Goal: Task Accomplishment & Management: Manage account settings

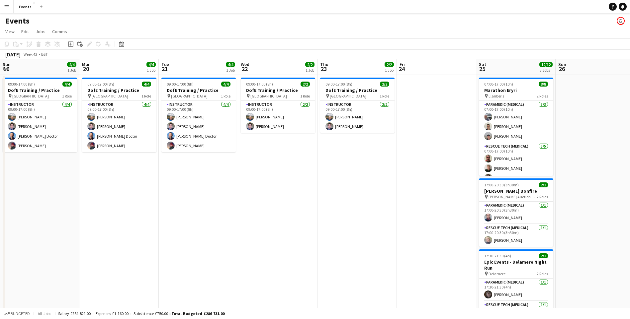
scroll to position [0, 137]
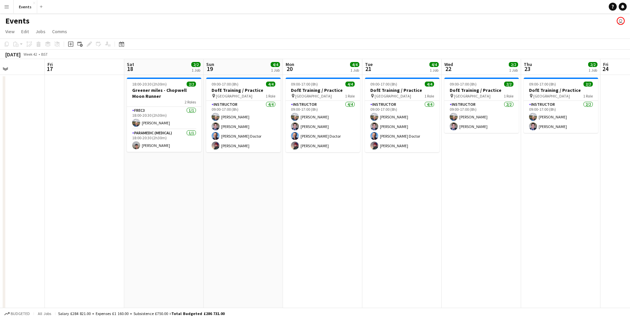
drag, startPoint x: 210, startPoint y: 199, endPoint x: 496, endPoint y: 215, distance: 286.5
click at [502, 216] on app-calendar-viewport "Tue 14 Wed 15 Thu 16 Fri 17 Sat 18 2/2 1 Job Sun 19 4/4 1 Job Mon 20 4/4 1 Job …" at bounding box center [315, 198] width 630 height 279
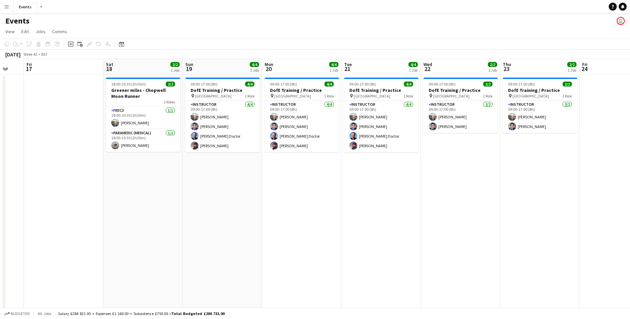
click at [10, 7] on button "Menu" at bounding box center [6, 6] width 13 height 13
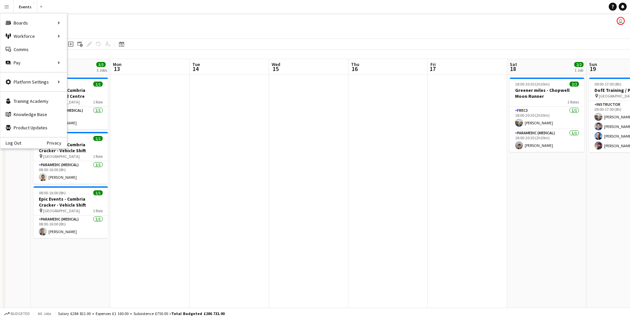
drag, startPoint x: 128, startPoint y: 177, endPoint x: 450, endPoint y: 177, distance: 321.9
click at [482, 179] on app-calendar-viewport "Thu 9 Fri 10 Sat 11 Sun 12 3/3 3 Jobs Mon 13 Tue 14 Wed 15 Thu 16 Fri 17 Sat 18…" at bounding box center [315, 198] width 630 height 279
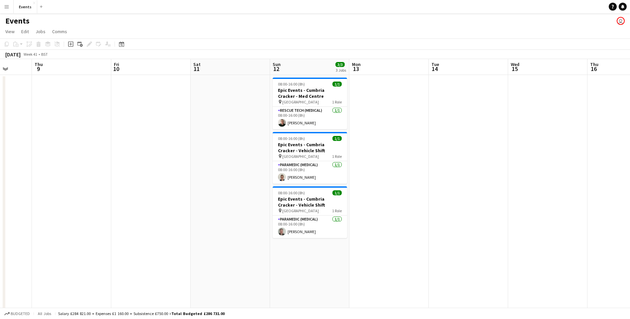
drag, startPoint x: 265, startPoint y: 187, endPoint x: 286, endPoint y: 185, distance: 22.0
click at [572, 184] on app-calendar-viewport "Mon 6 Tue 7 Wed 8 Thu 9 Fri 10 Sat 11 Sun 12 3/3 3 Jobs Mon 13 Tue 14 Wed 15 Th…" at bounding box center [315, 198] width 630 height 279
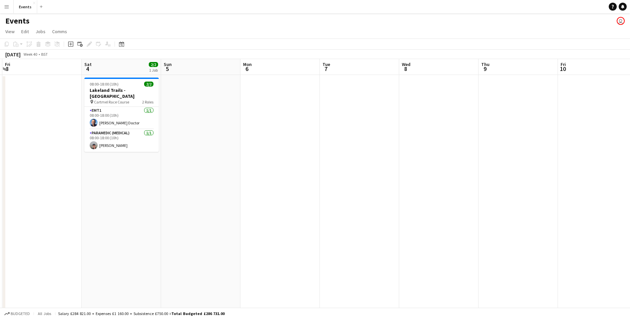
drag, startPoint x: 164, startPoint y: 180, endPoint x: 473, endPoint y: 173, distance: 309.1
click at [517, 178] on app-calendar-viewport "Wed 1 Thu 2 Fri 3 Sat 4 2/2 1 Job Sun 5 Mon 6 Tue 7 Wed 8 Thu 9 Fri 10 Sat 11 S…" at bounding box center [315, 198] width 630 height 279
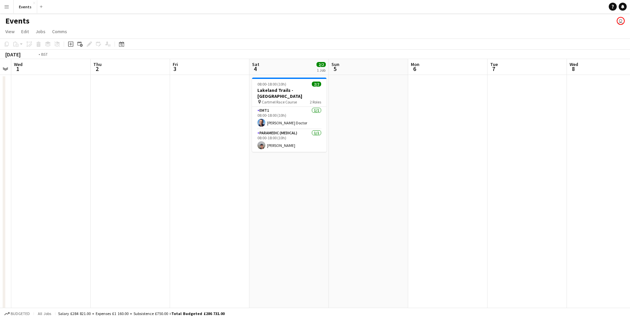
drag, startPoint x: 236, startPoint y: 184, endPoint x: 556, endPoint y: 207, distance: 321.1
click at [575, 207] on app-calendar-viewport "Sun 28 Mon 29 Tue 30 Wed 1 Thu 2 Fri 3 Sat 4 2/2 1 Job Sun 5 Mon 6 Tue 7 Wed 8 …" at bounding box center [315, 198] width 630 height 279
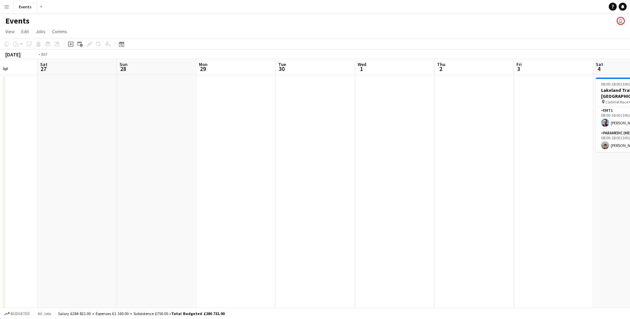
drag, startPoint x: 104, startPoint y: 202, endPoint x: 525, endPoint y: 245, distance: 423.0
click at [525, 245] on app-calendar-viewport "Wed 24 Thu 25 Fri 26 Sat 27 Sun 28 Mon 29 Tue 30 Wed 1 Thu 2 Fri 3 Sat 4 2/2 1 …" at bounding box center [315, 198] width 630 height 279
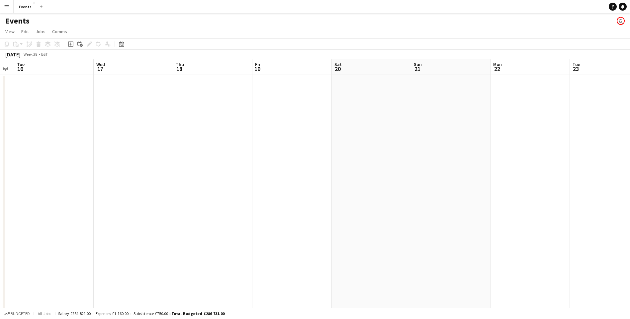
drag, startPoint x: 300, startPoint y: 213, endPoint x: 131, endPoint y: 189, distance: 170.3
click at [537, 229] on app-calendar-viewport "Sat 13 8/8 2 Jobs Sun 14 2/2 2 Jobs Mon 15 Tue 16 Wed 17 Thu 18 Fri 19 Sat 20 S…" at bounding box center [315, 198] width 630 height 279
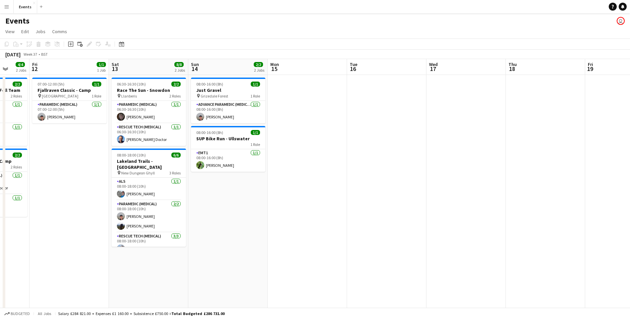
drag, startPoint x: 107, startPoint y: 190, endPoint x: 500, endPoint y: 198, distance: 392.7
click at [596, 191] on app-calendar-viewport "Tue 9 Wed 10 Thu 11 4/4 2 Jobs Fri 12 1/1 1 Job Sat 13 8/8 2 Jobs Sun 14 2/2 2 …" at bounding box center [315, 198] width 630 height 279
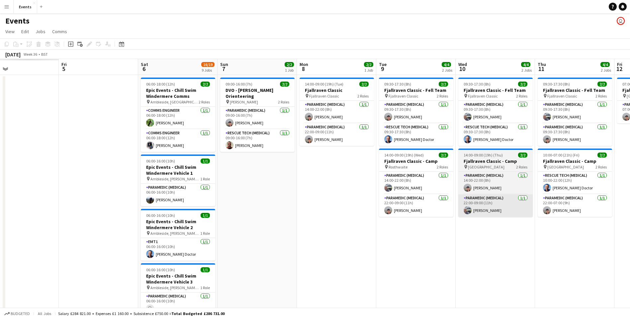
drag, startPoint x: 594, startPoint y: 205, endPoint x: 368, endPoint y: 215, distance: 226.2
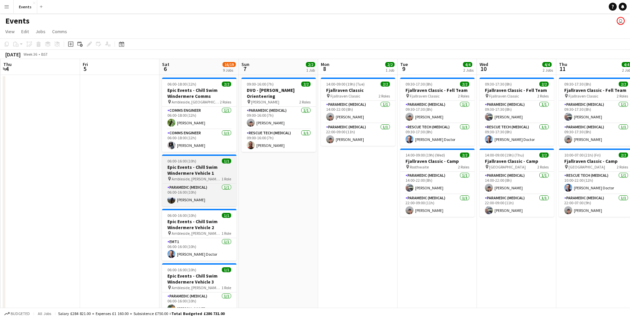
drag, startPoint x: 237, startPoint y: 203, endPoint x: 231, endPoint y: 169, distance: 34.7
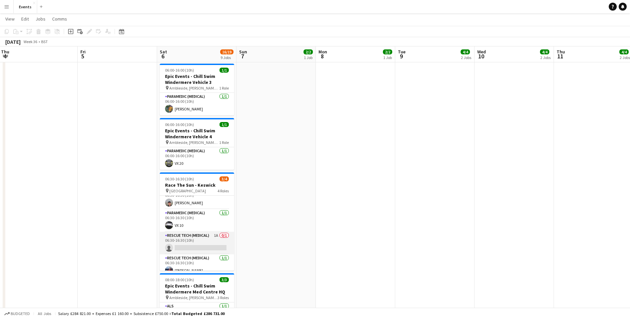
scroll to position [15, 0]
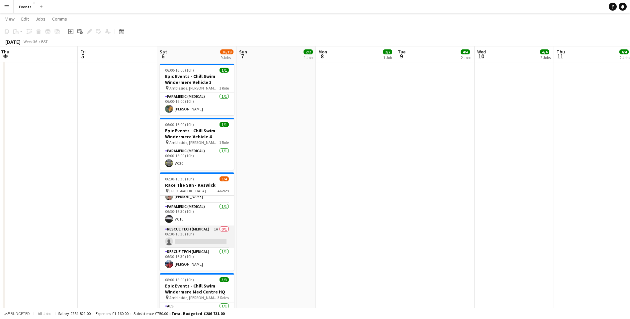
click at [193, 242] on app-card-role "Rescue Tech (Medical) 1A 0/1 06:30-16:30 (10h) single-neutral-actions" at bounding box center [197, 237] width 74 height 23
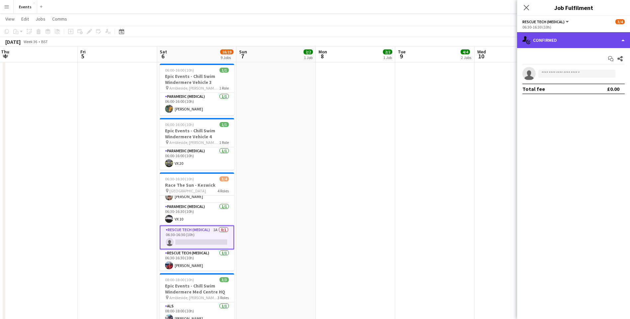
click at [544, 47] on div "single-neutral-actions-check-2 Confirmed" at bounding box center [573, 40] width 113 height 16
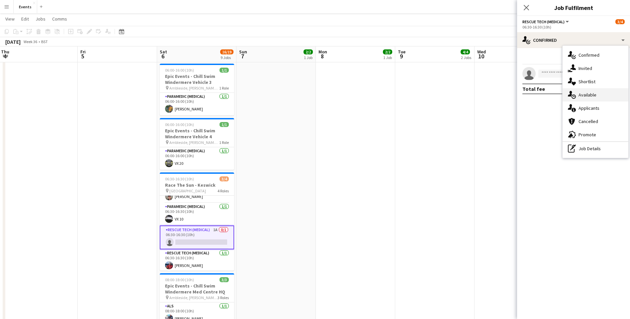
click at [588, 94] on div "single-neutral-actions-upload Available" at bounding box center [595, 94] width 66 height 13
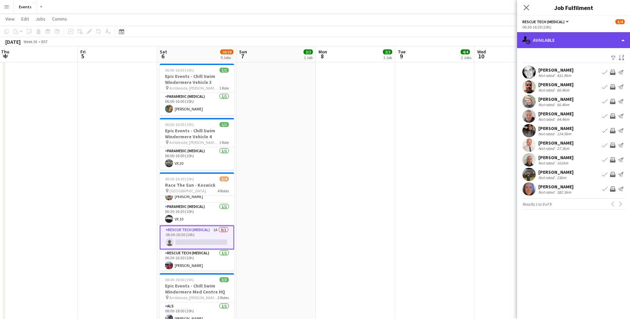
click at [540, 39] on div "single-neutral-actions-upload Available" at bounding box center [573, 40] width 113 height 16
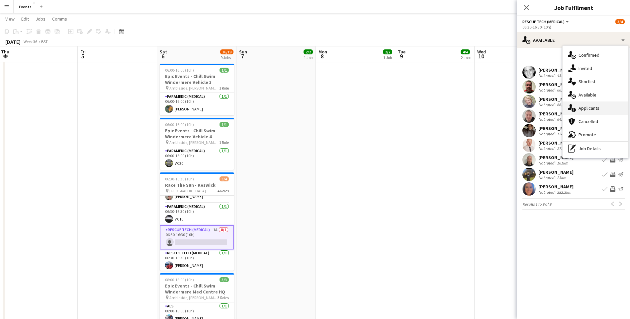
drag, startPoint x: 593, startPoint y: 101, endPoint x: 592, endPoint y: 105, distance: 3.4
click at [592, 105] on div "single-neutral-actions-check-2 Confirmed single-neutral-actions-share-1 Invited…" at bounding box center [595, 102] width 66 height 112
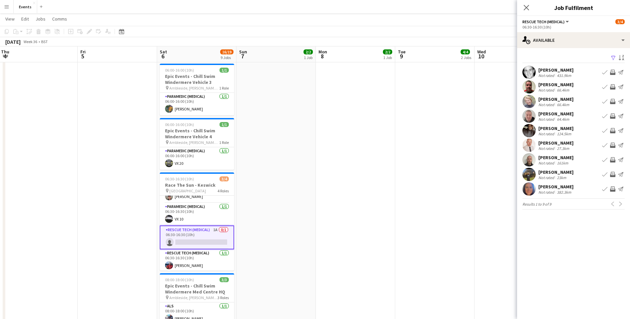
click at [592, 105] on div "[PERSON_NAME] Not rated 66.4km Book crew Invite crew Send notification" at bounding box center [573, 101] width 113 height 13
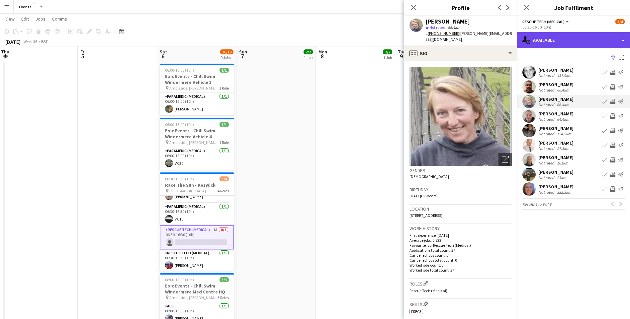
click at [552, 39] on div "single-neutral-actions-upload Available" at bounding box center [573, 40] width 113 height 16
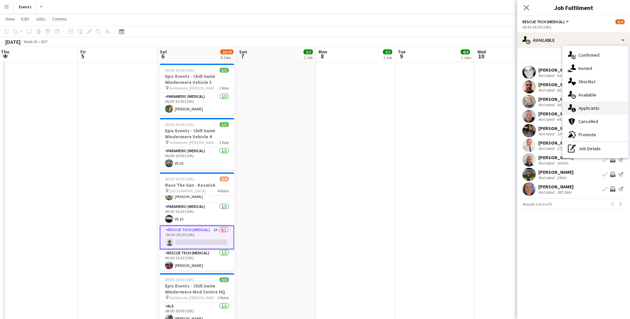
click at [587, 103] on div "single-neutral-actions-information Applicants" at bounding box center [595, 108] width 66 height 13
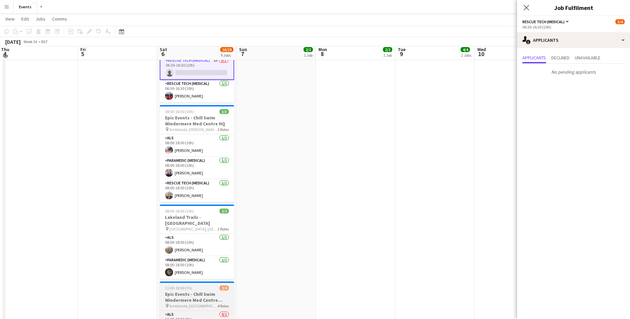
scroll to position [456, 0]
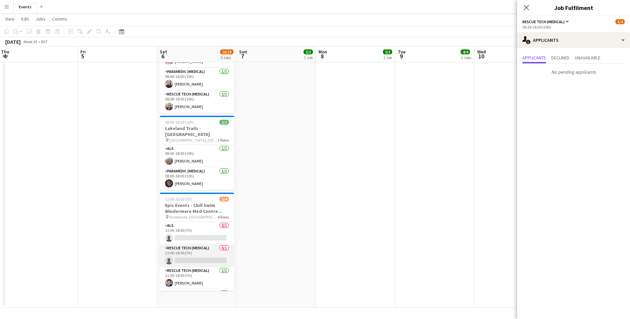
click at [189, 253] on app-card-role "Rescue Tech (Medical) 0/1 11:00-18:00 (7h) single-neutral-actions" at bounding box center [197, 256] width 74 height 23
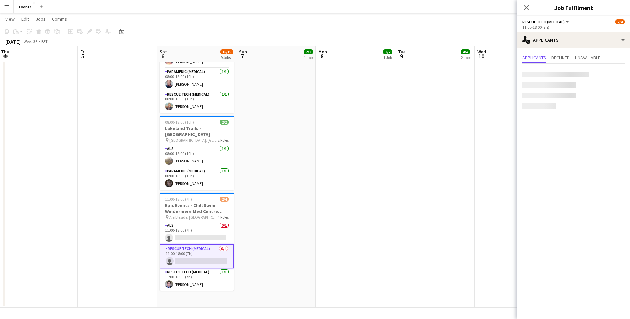
scroll to position [15, 0]
click at [193, 232] on app-card-role "ALS 0/1 11:00-18:00 (7h) single-neutral-actions" at bounding box center [197, 233] width 74 height 23
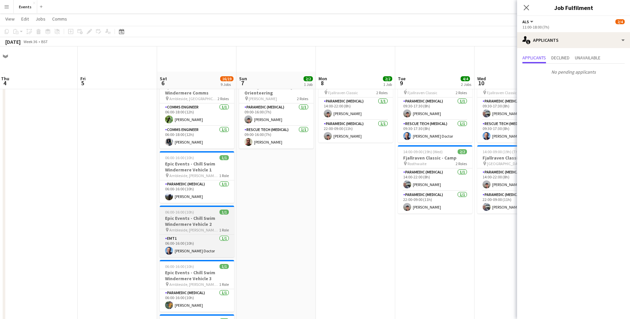
scroll to position [0, 0]
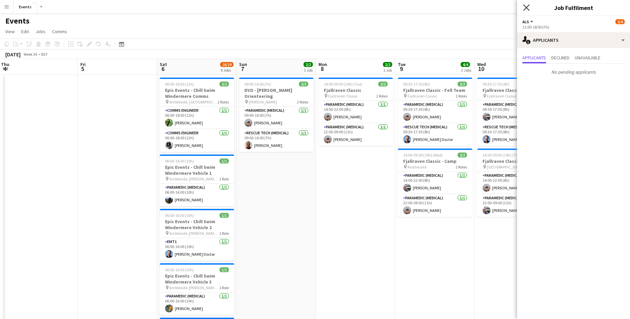
click at [524, 6] on icon at bounding box center [526, 7] width 6 height 6
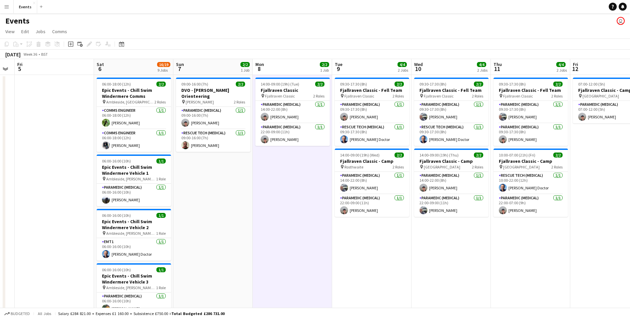
scroll to position [0, 236]
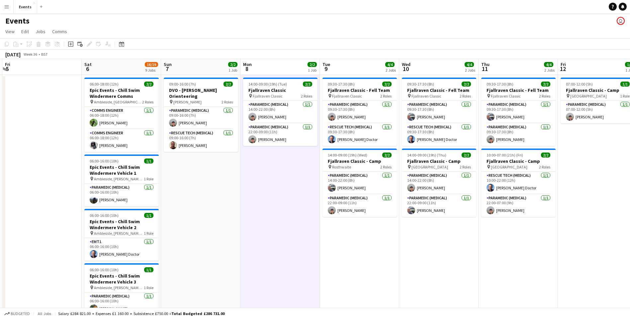
drag, startPoint x: 517, startPoint y: 252, endPoint x: 442, endPoint y: 246, distance: 75.6
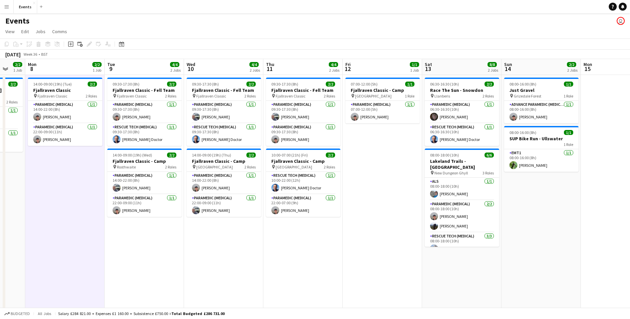
drag, startPoint x: 504, startPoint y: 258, endPoint x: 289, endPoint y: 232, distance: 216.7
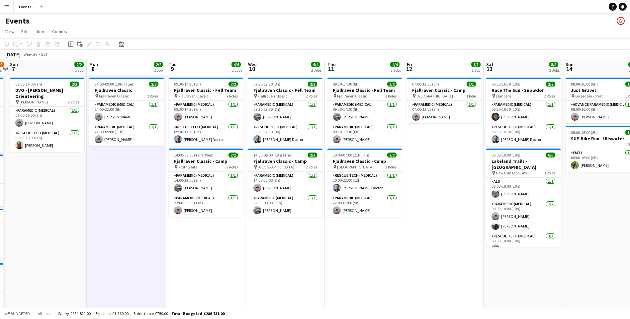
scroll to position [0, 149]
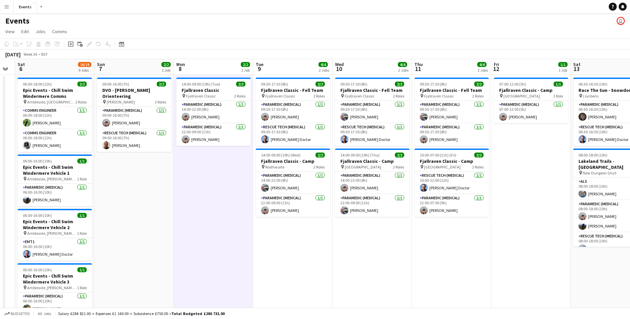
drag, startPoint x: 237, startPoint y: 246, endPoint x: 386, endPoint y: 256, distance: 148.7
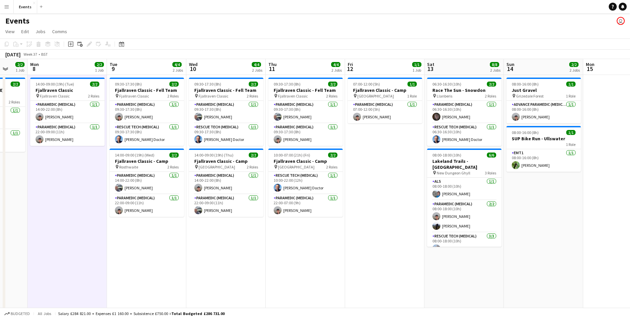
drag, startPoint x: 372, startPoint y: 254, endPoint x: 147, endPoint y: 234, distance: 226.3
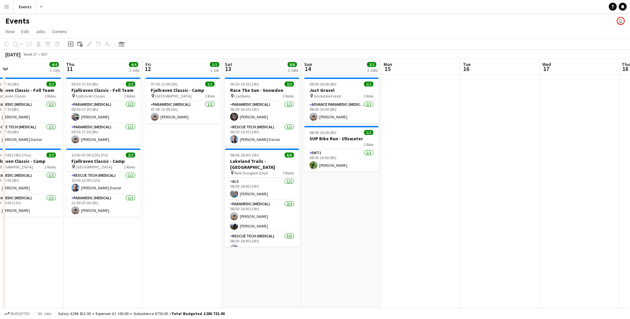
drag, startPoint x: 514, startPoint y: 230, endPoint x: 391, endPoint y: 223, distance: 123.0
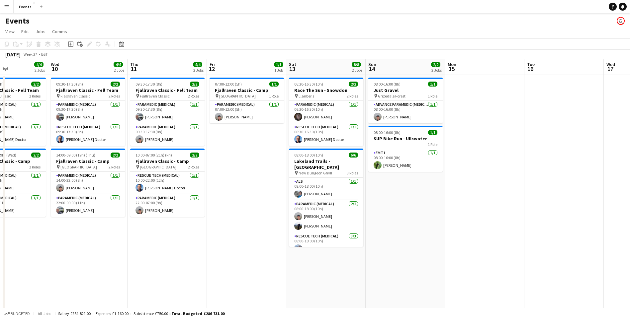
drag, startPoint x: 92, startPoint y: 221, endPoint x: 156, endPoint y: 225, distance: 64.2
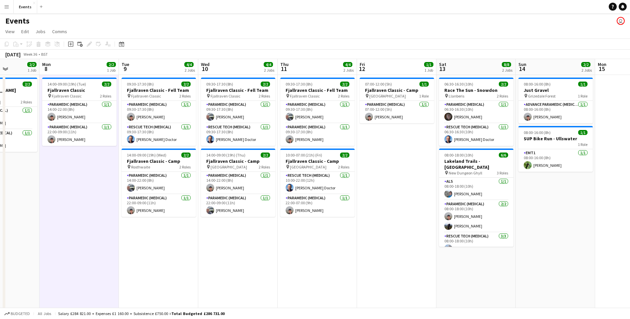
drag, startPoint x: 78, startPoint y: 223, endPoint x: 386, endPoint y: 248, distance: 309.7
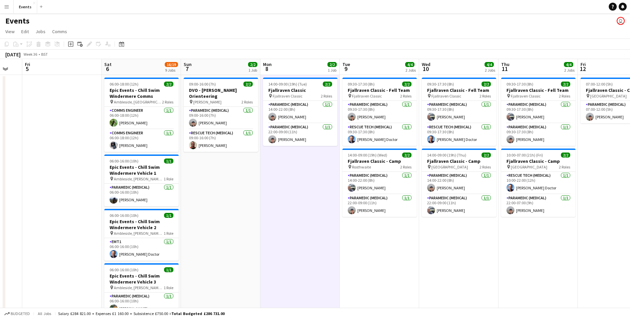
scroll to position [0, 165]
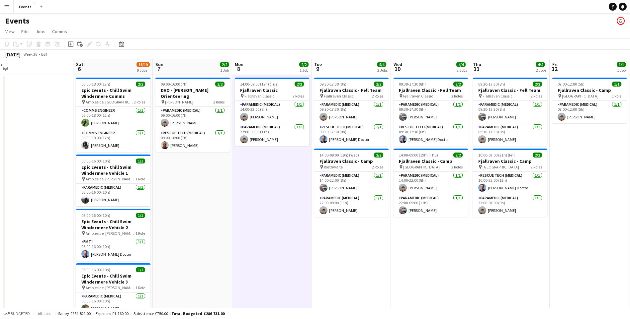
drag, startPoint x: 193, startPoint y: 233, endPoint x: 319, endPoint y: 229, distance: 126.5
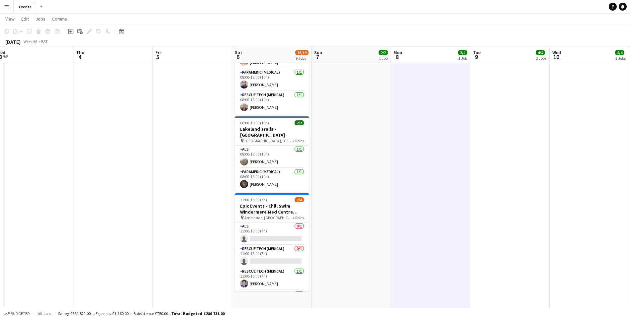
scroll to position [456, 0]
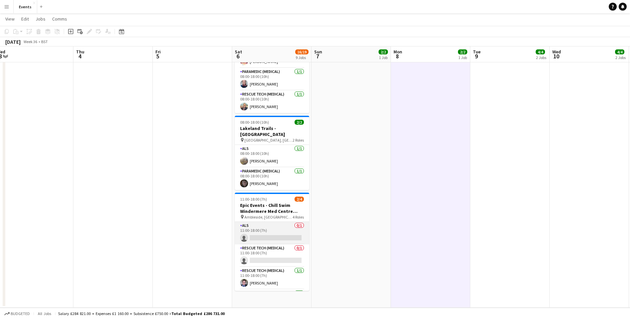
click at [264, 233] on app-card-role "ALS 0/1 11:00-18:00 (7h) single-neutral-actions" at bounding box center [272, 233] width 74 height 23
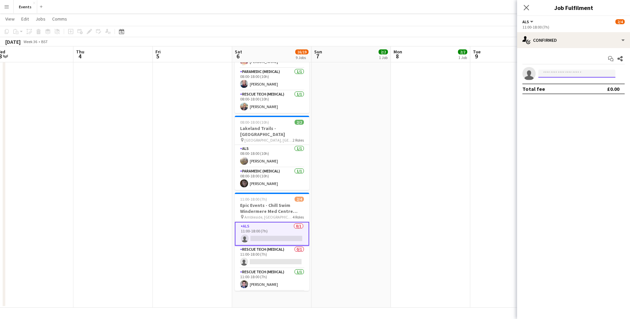
click at [583, 76] on input at bounding box center [576, 74] width 77 height 8
click at [282, 228] on app-card-role "ALS 0/1 11:00-18:00 (7h) single-neutral-actions" at bounding box center [272, 234] width 74 height 24
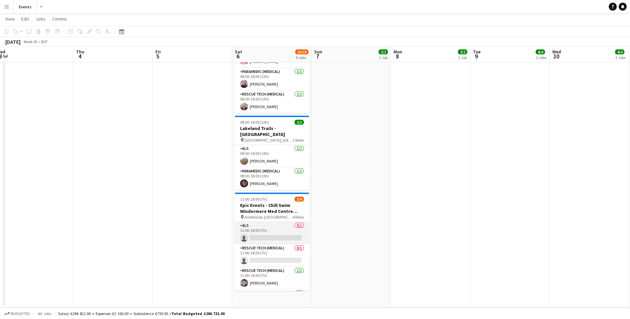
click at [278, 233] on app-card-role "ALS 0/1 11:00-18:00 (7h) single-neutral-actions" at bounding box center [272, 233] width 74 height 23
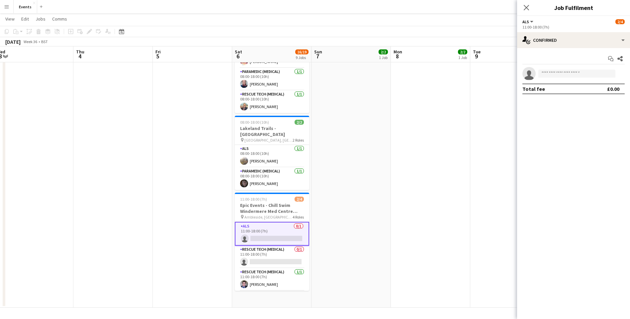
click at [551, 68] on app-invite-slot "single-neutral-actions" at bounding box center [573, 73] width 113 height 13
drag, startPoint x: 551, startPoint y: 69, endPoint x: 554, endPoint y: 76, distance: 6.8
click at [551, 71] on app-invite-slot "single-neutral-actions" at bounding box center [573, 73] width 113 height 13
click at [555, 76] on input at bounding box center [576, 74] width 77 height 8
type input "******"
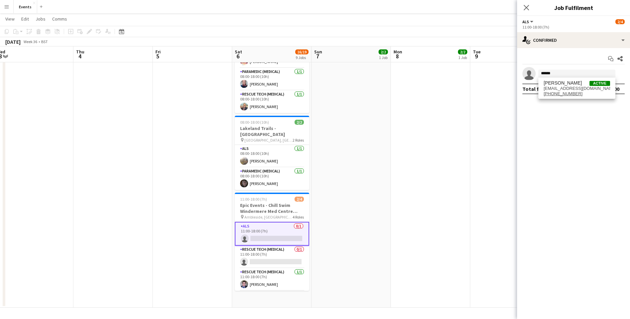
click at [571, 78] on div "Keiran [PERSON_NAME] Active [EMAIL_ADDRESS][DOMAIN_NAME] [PHONE_NUMBER]" at bounding box center [576, 88] width 77 height 21
drag, startPoint x: 568, startPoint y: 81, endPoint x: 557, endPoint y: 95, distance: 17.9
click at [564, 84] on span "Keiran [PERSON_NAME] Active [EMAIL_ADDRESS][DOMAIN_NAME] [PHONE_NUMBER]" at bounding box center [576, 88] width 66 height 16
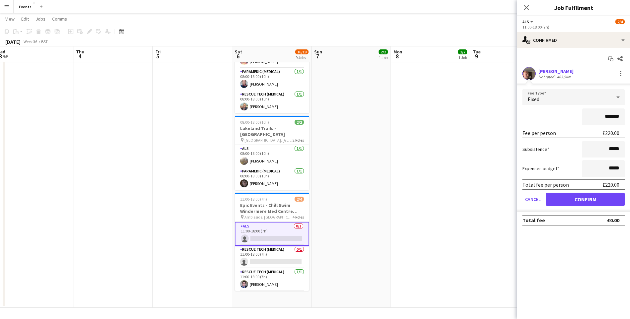
click at [596, 191] on form "Fee Type Fixed ******* Fee per person £220.00 Subsistence ***** Expenses budget…" at bounding box center [573, 150] width 113 height 122
click at [598, 197] on button "Confirm" at bounding box center [585, 199] width 79 height 13
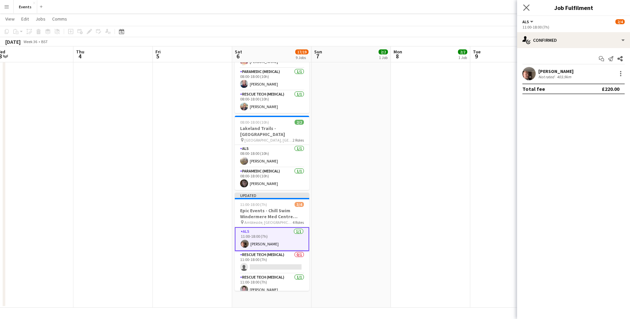
click at [530, 6] on app-icon "Close pop-in" at bounding box center [526, 8] width 10 height 10
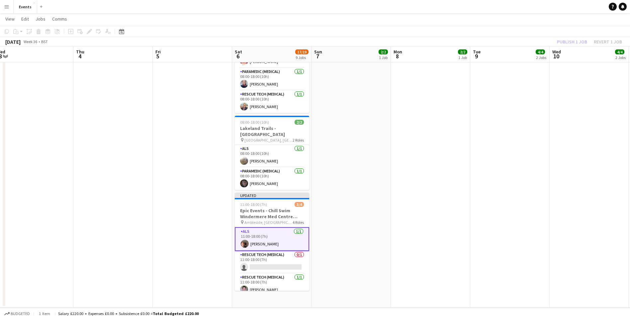
click at [563, 40] on div "Publish 1 job Revert 1 job" at bounding box center [589, 42] width 81 height 9
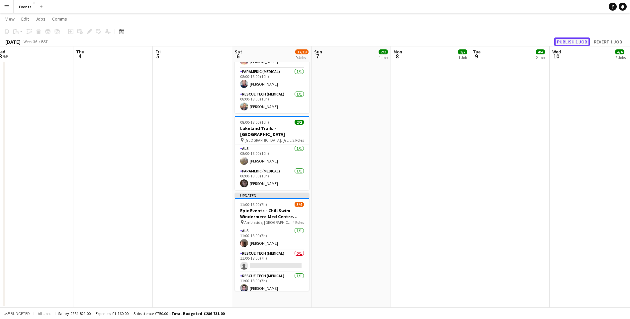
click at [564, 41] on button "Publish 1 job" at bounding box center [572, 42] width 36 height 9
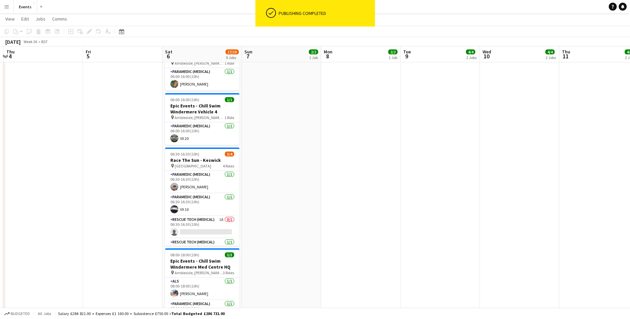
scroll to position [0, 219]
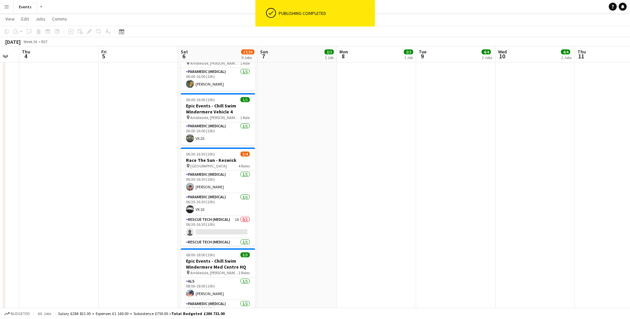
drag, startPoint x: 509, startPoint y: 188, endPoint x: 455, endPoint y: 182, distance: 54.5
click at [455, 182] on app-calendar-viewport "Mon 1 Tue 2 Wed 3 Thu 4 Fri 5 Sat 6 17/19 9 Jobs Sun 7 2/2 1 Job Mon 8 2/2 1 Jo…" at bounding box center [315, 171] width 630 height 738
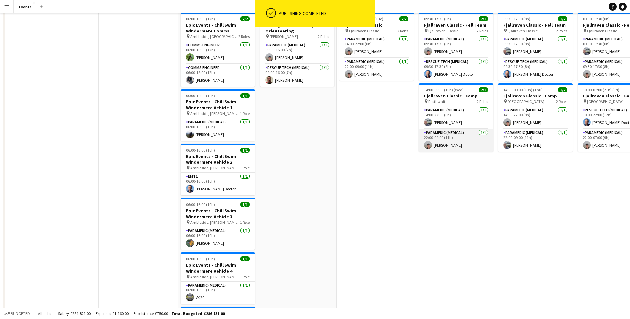
scroll to position [0, 0]
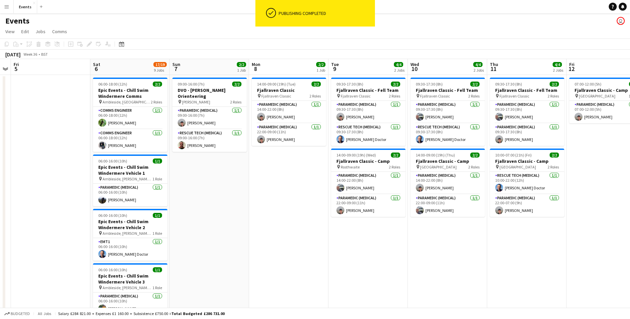
drag, startPoint x: 499, startPoint y: 244, endPoint x: 273, endPoint y: 231, distance: 226.0
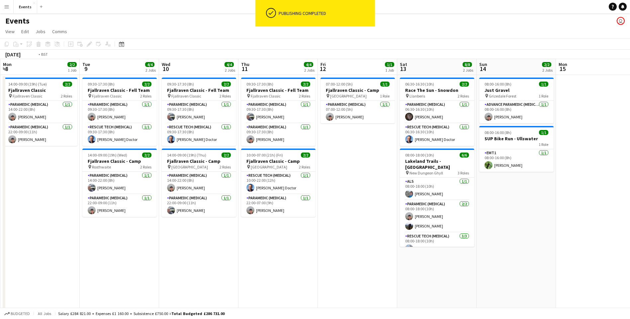
drag, startPoint x: 456, startPoint y: 254, endPoint x: 224, endPoint y: 252, distance: 232.3
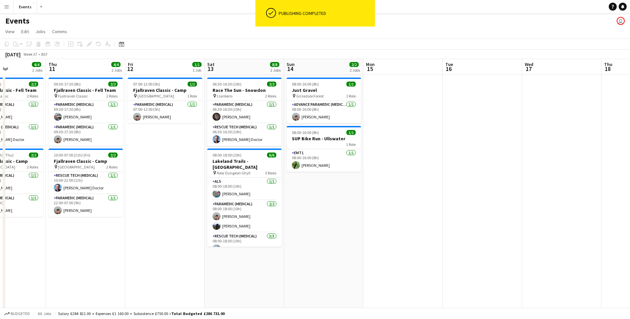
scroll to position [0, 258]
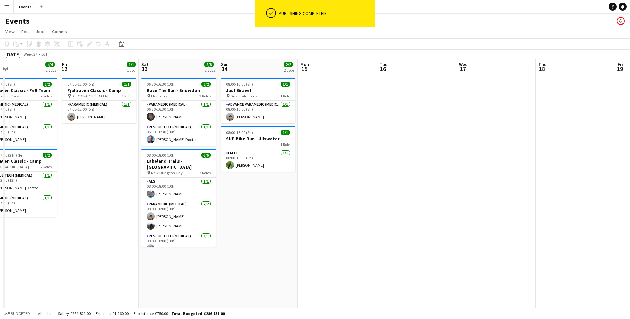
drag, startPoint x: 416, startPoint y: 241, endPoint x: 299, endPoint y: 228, distance: 117.8
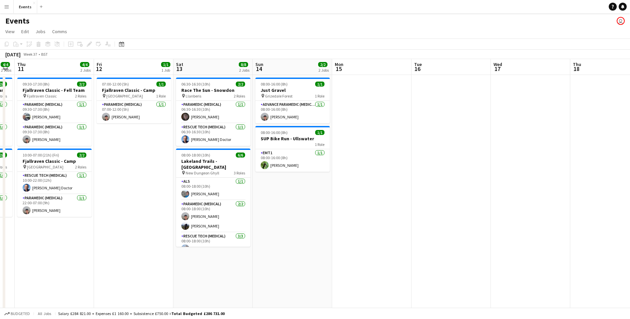
drag, startPoint x: 181, startPoint y: 203, endPoint x: 443, endPoint y: 216, distance: 263.2
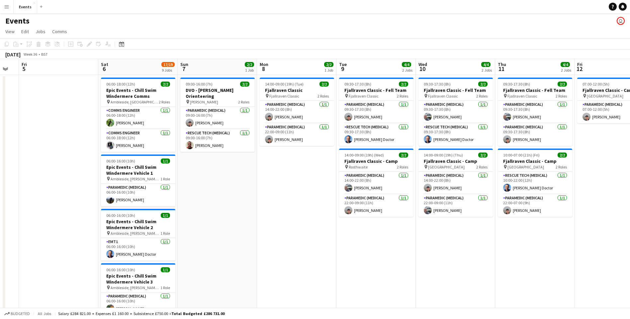
drag, startPoint x: 174, startPoint y: 242, endPoint x: 180, endPoint y: 203, distance: 39.0
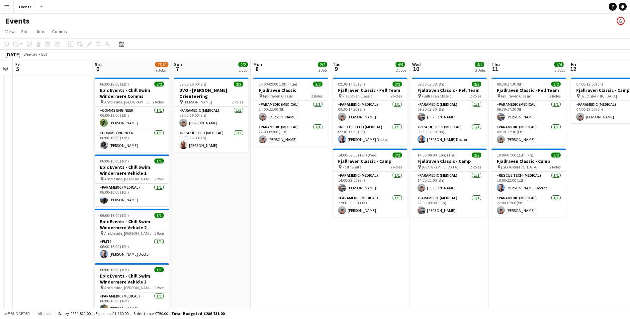
drag, startPoint x: 195, startPoint y: 214, endPoint x: 204, endPoint y: 216, distance: 9.8
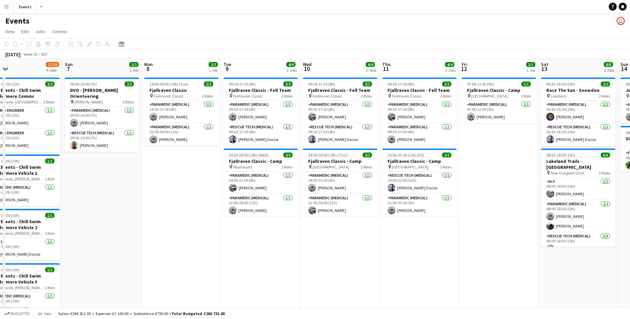
drag, startPoint x: 466, startPoint y: 253, endPoint x: 354, endPoint y: 246, distance: 111.4
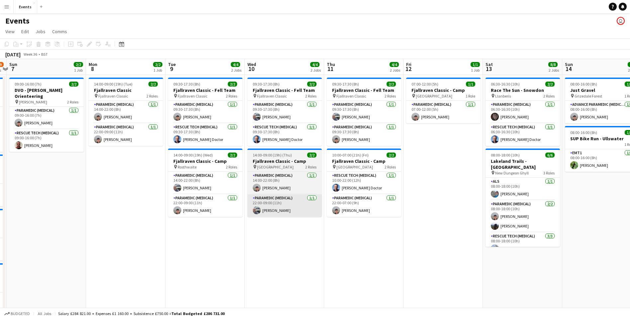
drag, startPoint x: 356, startPoint y: 247, endPoint x: 302, endPoint y: 209, distance: 65.9
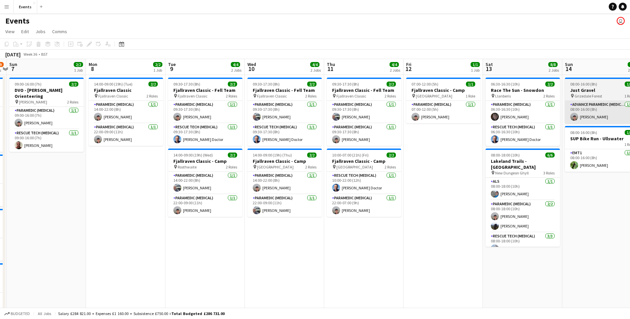
scroll to position [0, 231]
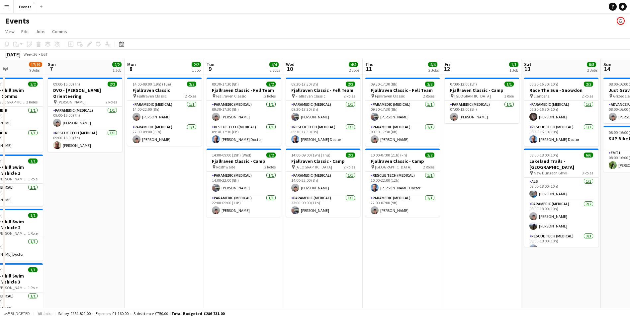
drag, startPoint x: 101, startPoint y: 201, endPoint x: 293, endPoint y: 191, distance: 191.8
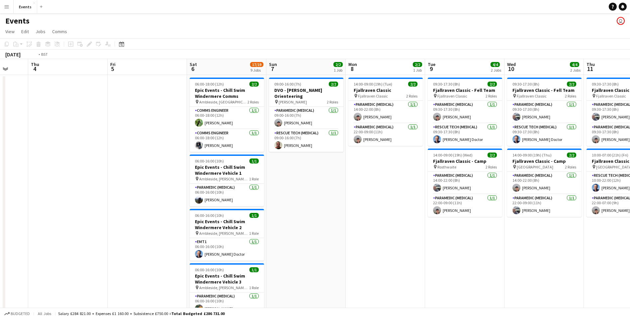
drag, startPoint x: 76, startPoint y: 188, endPoint x: 377, endPoint y: 192, distance: 301.1
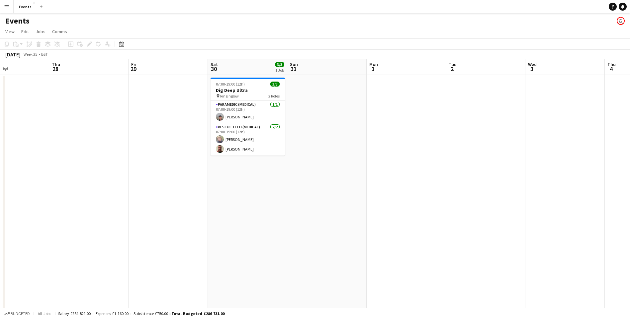
drag, startPoint x: 105, startPoint y: 191, endPoint x: 270, endPoint y: 196, distance: 165.4
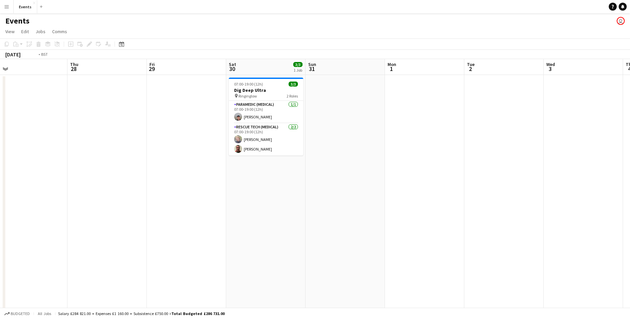
drag, startPoint x: 153, startPoint y: 196, endPoint x: 452, endPoint y: 209, distance: 299.3
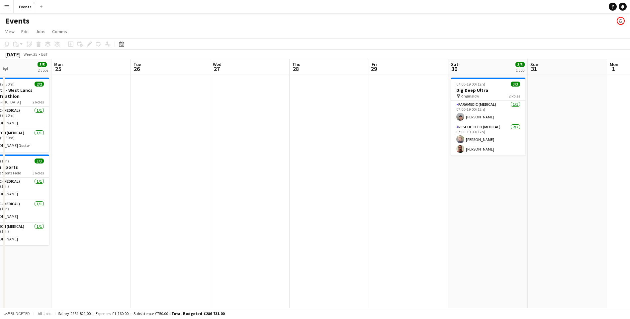
drag, startPoint x: 137, startPoint y: 210, endPoint x: 345, endPoint y: 213, distance: 208.1
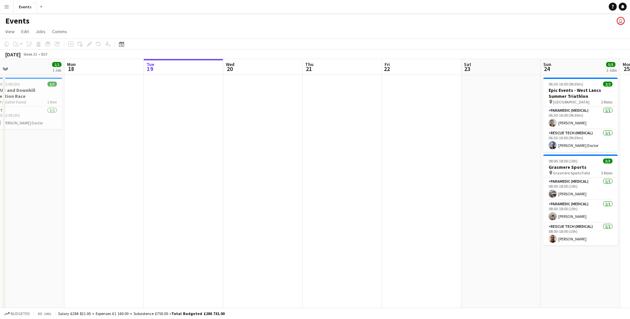
drag, startPoint x: 107, startPoint y: 201, endPoint x: 220, endPoint y: 210, distance: 113.5
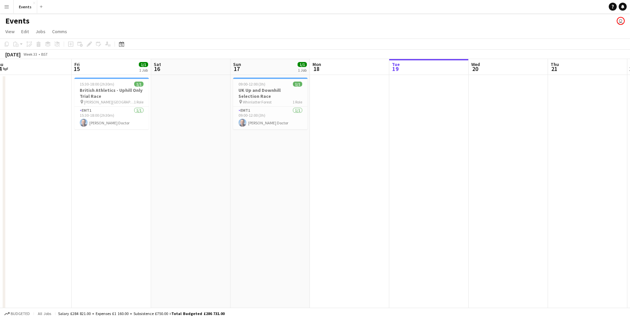
scroll to position [0, 143]
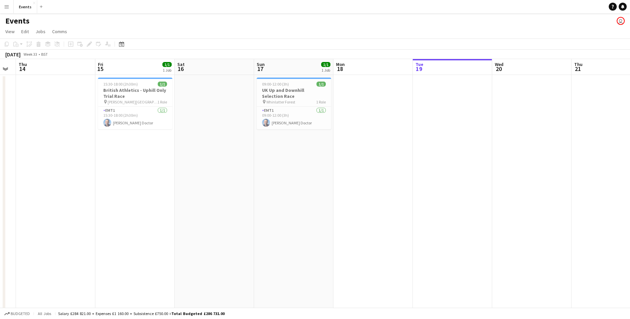
drag, startPoint x: 147, startPoint y: 200, endPoint x: 382, endPoint y: 206, distance: 235.0
click at [283, 99] on h3 "UK Up and Downhill Selection Race" at bounding box center [294, 93] width 74 height 12
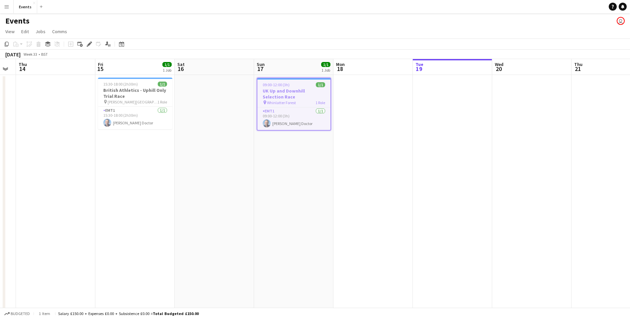
click at [290, 89] on h3 "UK Up and Downhill Selection Race" at bounding box center [293, 94] width 73 height 12
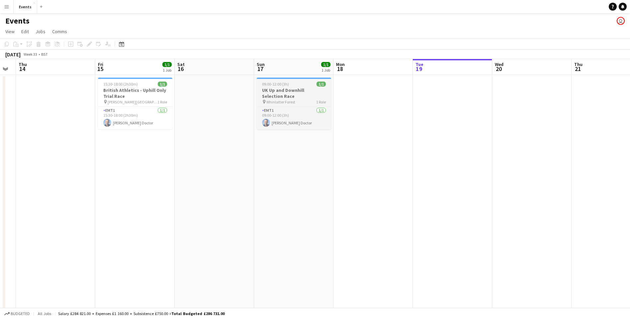
click at [290, 89] on h3 "UK Up and Downhill Selection Race" at bounding box center [294, 93] width 74 height 12
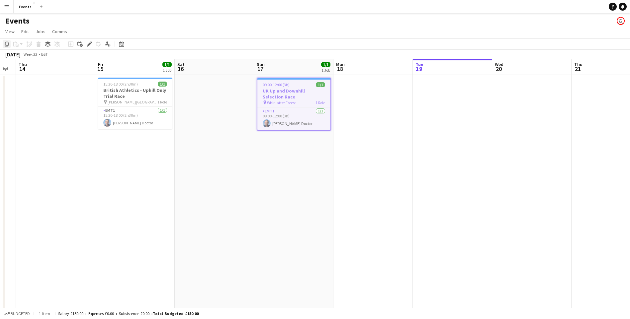
click at [5, 45] on icon "Copy" at bounding box center [6, 43] width 5 height 5
click at [119, 44] on icon at bounding box center [121, 43] width 5 height 5
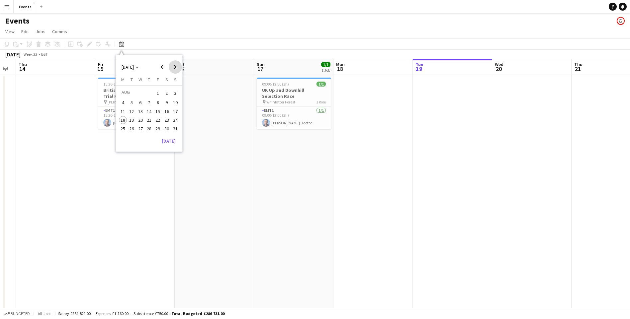
click at [175, 69] on span "Next month" at bounding box center [175, 66] width 13 height 13
click at [176, 69] on span "Next month" at bounding box center [175, 66] width 13 height 13
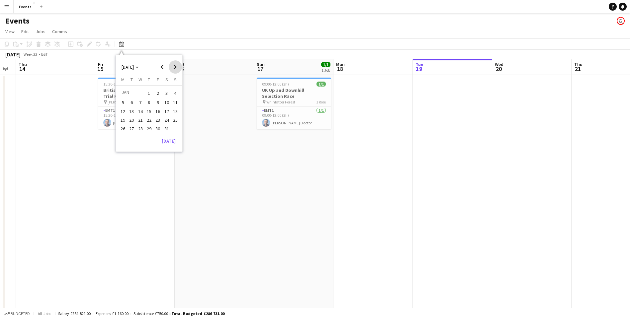
click at [176, 69] on span "Next month" at bounding box center [175, 66] width 13 height 13
click at [175, 93] on span "3" at bounding box center [175, 93] width 8 height 9
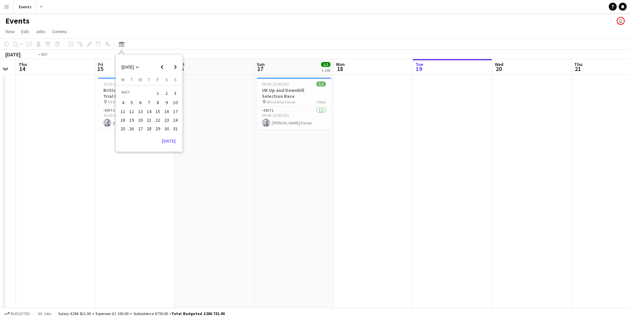
scroll to position [0, 228]
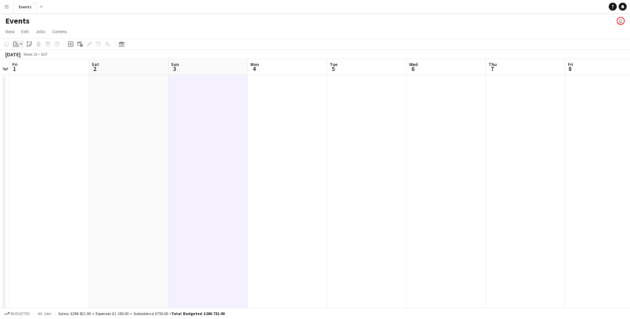
click at [13, 47] on div "Paste" at bounding box center [16, 44] width 8 height 8
click at [30, 55] on link "Paste Ctrl+V" at bounding box center [49, 57] width 62 height 6
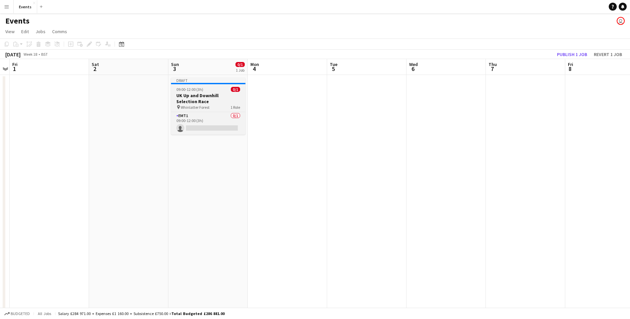
click at [221, 98] on h3 "UK Up and Downhill Selection Race" at bounding box center [208, 99] width 74 height 12
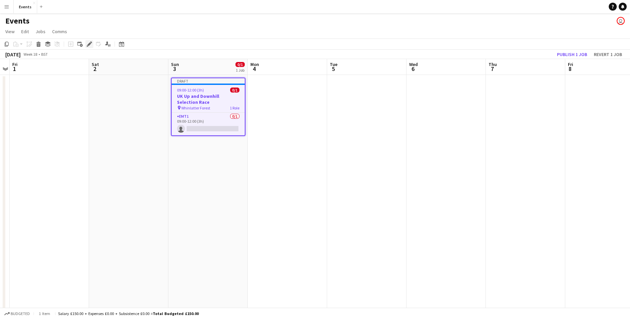
click at [85, 43] on div "Edit" at bounding box center [89, 44] width 8 height 8
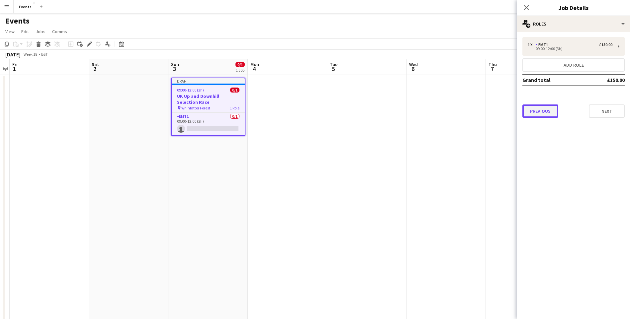
click at [543, 107] on button "Previous" at bounding box center [540, 111] width 36 height 13
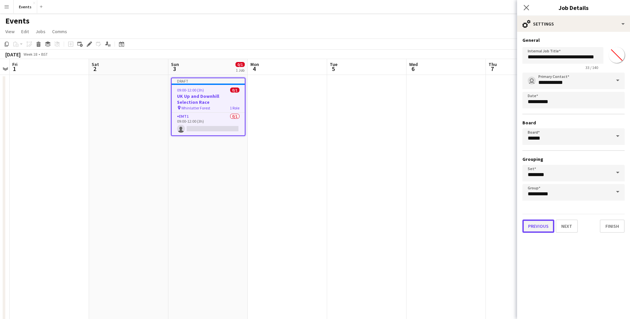
click at [544, 227] on button "Previous" at bounding box center [538, 226] width 32 height 13
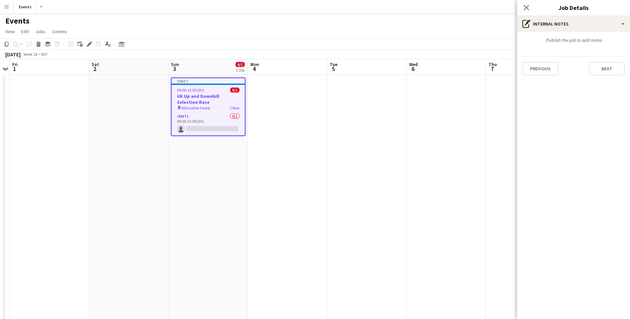
drag, startPoint x: 519, startPoint y: 81, endPoint x: 527, endPoint y: 79, distance: 8.2
click at [523, 80] on div "Publish the job to add notes Previous Next" at bounding box center [573, 56] width 113 height 49
click at [529, 78] on div "Publish the job to add notes Previous Next" at bounding box center [573, 56] width 113 height 49
click at [533, 75] on button "Previous" at bounding box center [540, 68] width 36 height 13
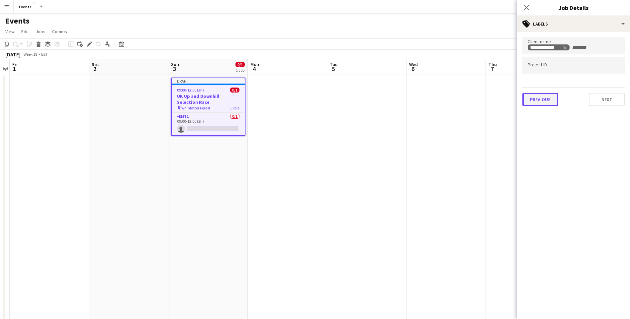
click at [545, 98] on button "Previous" at bounding box center [540, 99] width 36 height 13
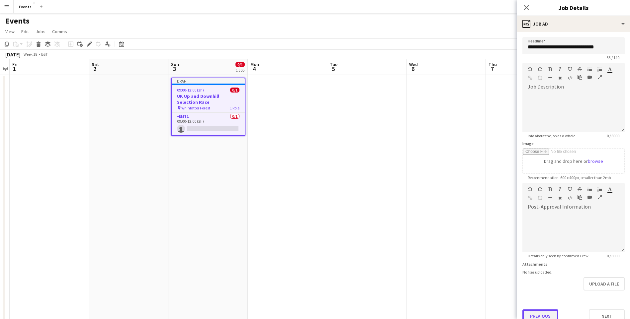
click at [540, 314] on button "Previous" at bounding box center [540, 316] width 36 height 13
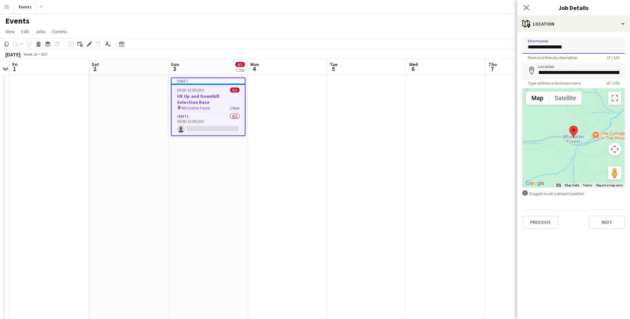
drag, startPoint x: 576, startPoint y: 45, endPoint x: 499, endPoint y: 57, distance: 78.6
type input "********"
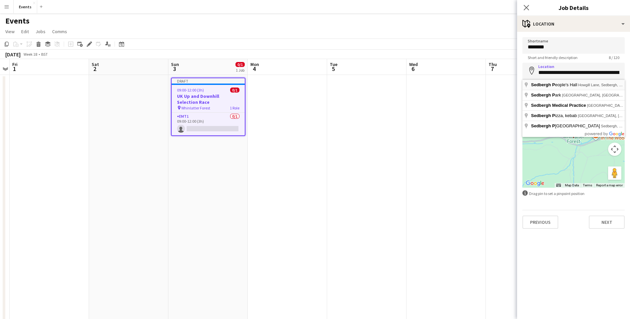
type input "**********"
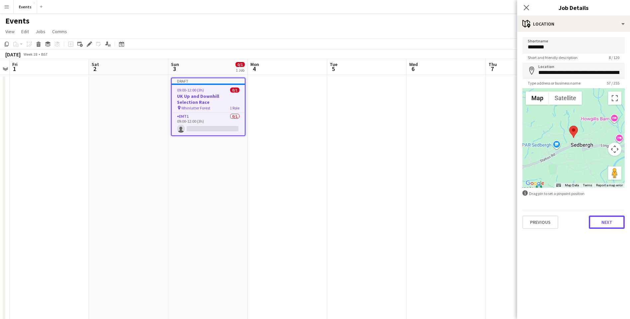
click at [607, 220] on button "Next" at bounding box center [606, 222] width 36 height 13
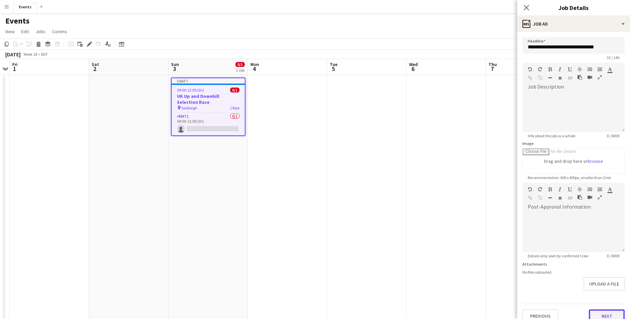
click at [605, 319] on button "Next" at bounding box center [606, 316] width 36 height 13
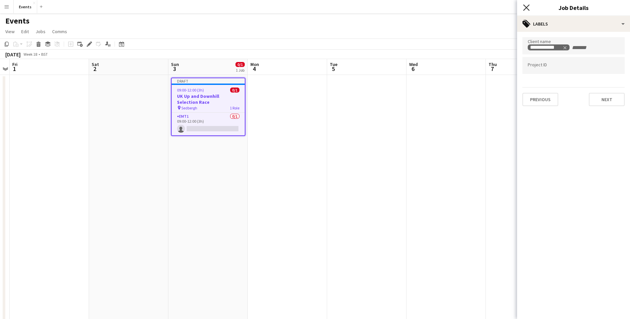
click at [526, 5] on icon "Close pop-in" at bounding box center [526, 7] width 6 height 6
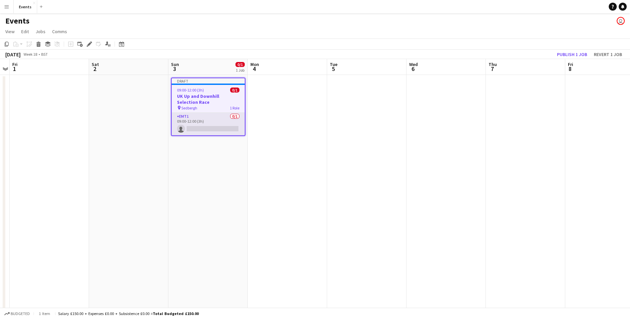
click at [216, 128] on app-card-role "EMT1 0/1 09:00-12:00 (3h) single-neutral-actions" at bounding box center [208, 124] width 73 height 23
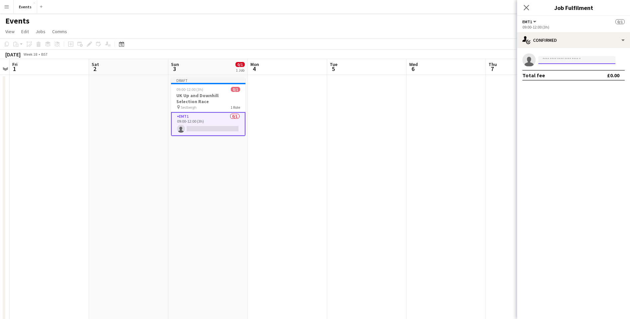
click at [567, 58] on input at bounding box center [576, 60] width 77 height 8
type input "******"
click at [572, 76] on span "[DOMAIN_NAME][EMAIL_ADDRESS][DOMAIN_NAME]" at bounding box center [576, 74] width 66 height 5
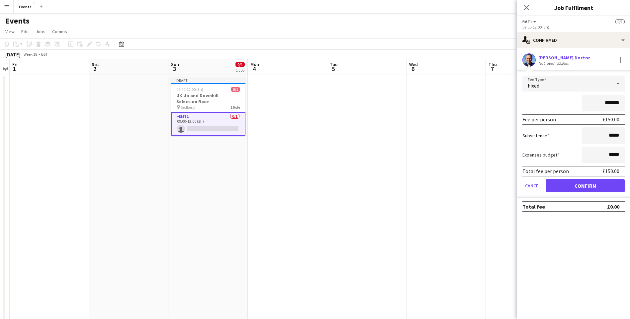
click at [573, 176] on div "Total fee per person £150.00" at bounding box center [573, 171] width 102 height 11
drag, startPoint x: 580, startPoint y: 185, endPoint x: 566, endPoint y: 165, distance: 24.3
click at [579, 184] on button "Confirm" at bounding box center [585, 185] width 79 height 13
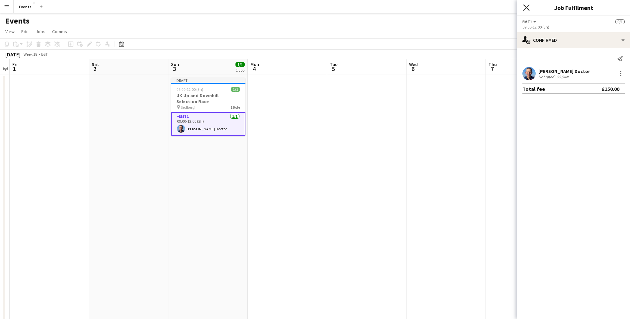
click at [525, 8] on icon at bounding box center [526, 7] width 6 height 6
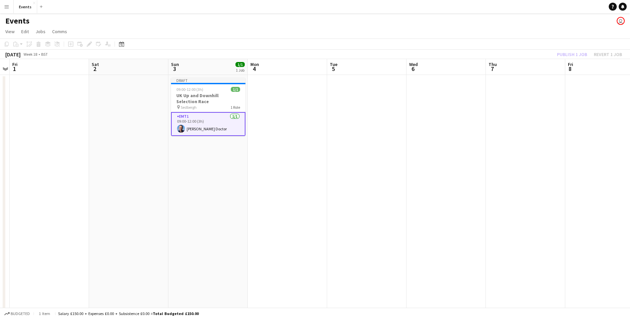
click at [574, 58] on div "Publish 1 job Revert 1 job" at bounding box center [589, 54] width 81 height 9
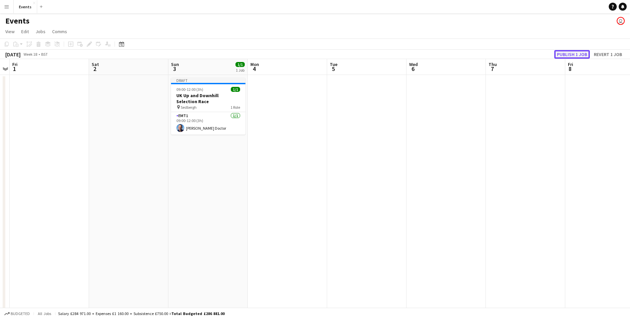
click at [574, 56] on button "Publish 1 job" at bounding box center [572, 54] width 36 height 9
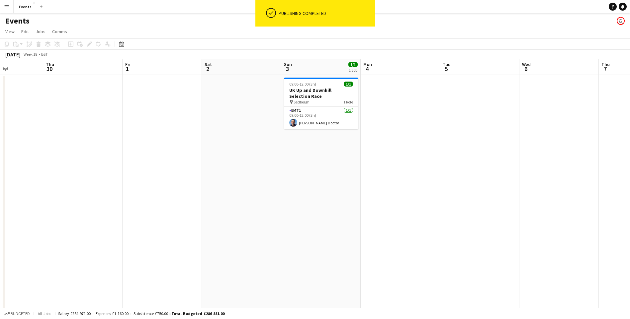
drag, startPoint x: 299, startPoint y: 144, endPoint x: 412, endPoint y: 163, distance: 114.4
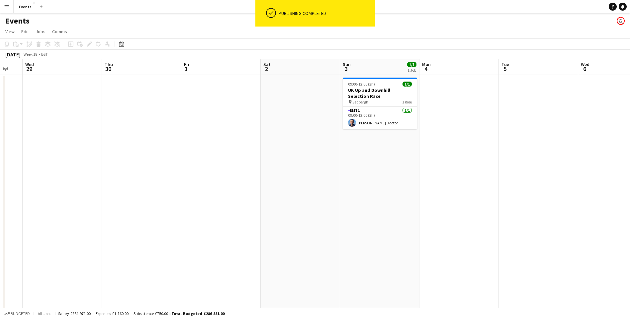
drag, startPoint x: 222, startPoint y: 129, endPoint x: 281, endPoint y: 139, distance: 59.6
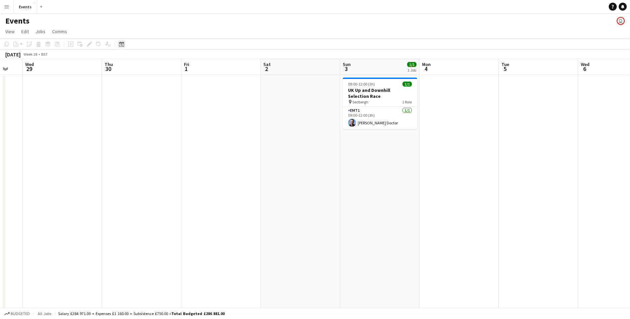
click at [123, 47] on div "Date picker" at bounding box center [121, 44] width 8 height 8
click at [134, 66] on span "[DATE]" at bounding box center [127, 67] width 12 height 6
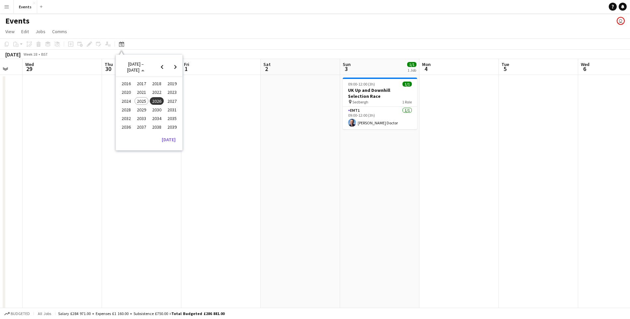
click at [143, 102] on span "2025" at bounding box center [141, 101] width 14 height 8
click at [169, 101] on span "AUG" at bounding box center [172, 101] width 14 height 8
click at [158, 111] on span "15" at bounding box center [158, 112] width 8 height 8
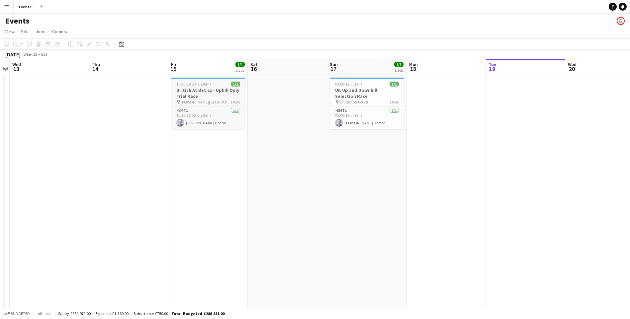
click at [191, 86] on span "15:30-18:00 (2h30m)" at bounding box center [193, 84] width 35 height 5
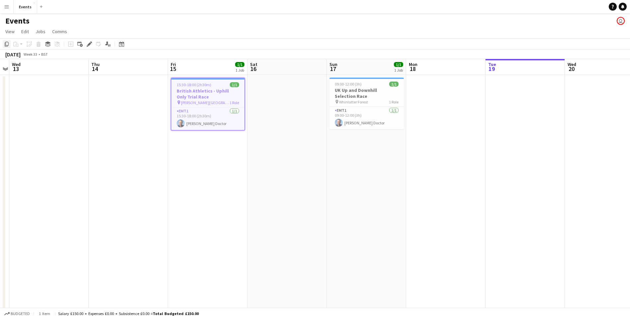
click at [6, 44] on icon "Copy" at bounding box center [6, 43] width 5 height 5
click at [121, 47] on div "Date picker" at bounding box center [121, 44] width 8 height 8
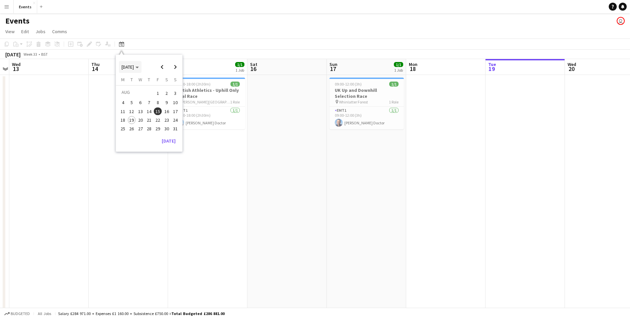
click at [139, 66] on span "[DATE]" at bounding box center [129, 67] width 17 height 6
click at [154, 104] on span "2026" at bounding box center [157, 101] width 14 height 8
click at [130, 103] on span "MAY" at bounding box center [126, 101] width 14 height 8
click at [159, 93] on span "1" at bounding box center [158, 93] width 8 height 9
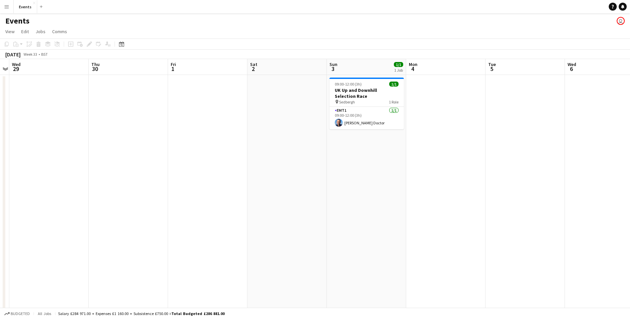
scroll to position [0, 228]
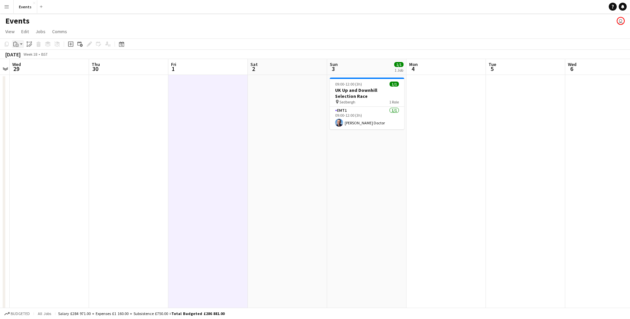
click at [16, 43] on icon "Paste" at bounding box center [15, 43] width 5 height 5
click at [34, 68] on link "Paste with crew Ctrl+Shift+V" at bounding box center [49, 68] width 62 height 6
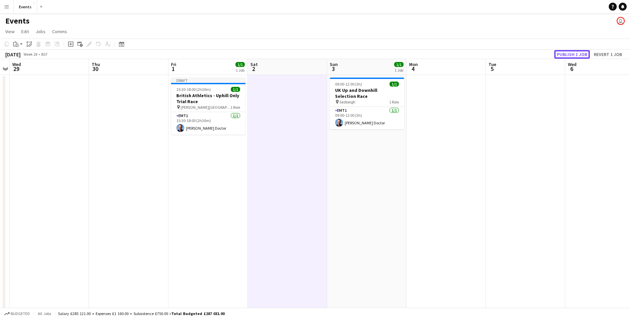
click at [579, 57] on button "Publish 1 job" at bounding box center [572, 54] width 36 height 9
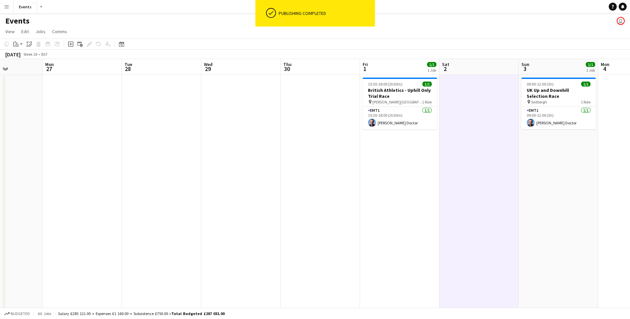
drag, startPoint x: 153, startPoint y: 226, endPoint x: 329, endPoint y: 236, distance: 175.8
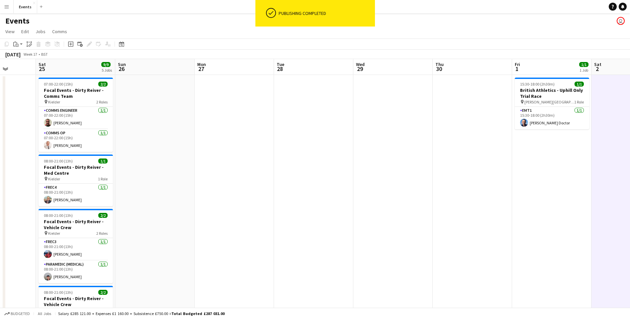
drag, startPoint x: 120, startPoint y: 200, endPoint x: 346, endPoint y: 209, distance: 226.2
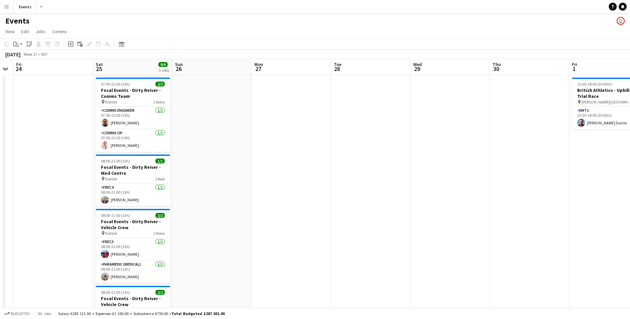
drag, startPoint x: 350, startPoint y: 215, endPoint x: 328, endPoint y: 214, distance: 21.6
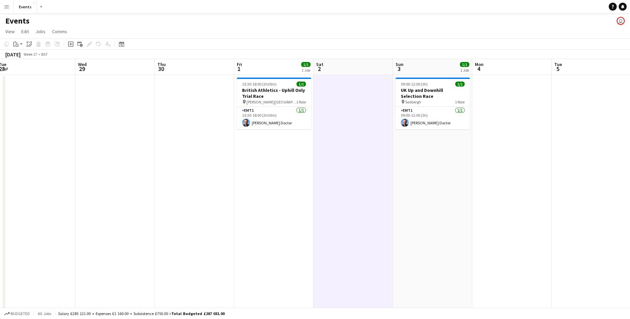
drag, startPoint x: 381, startPoint y: 222, endPoint x: 114, endPoint y: 171, distance: 272.8
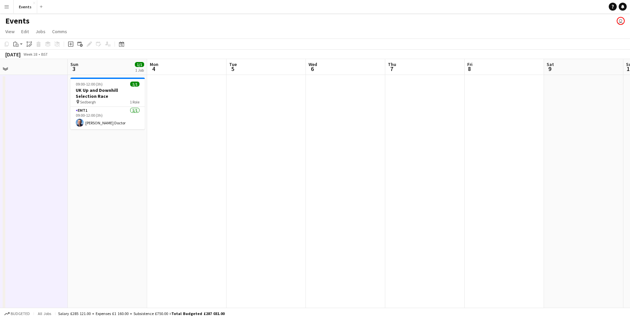
drag, startPoint x: 318, startPoint y: 209, endPoint x: -1, endPoint y: 159, distance: 322.8
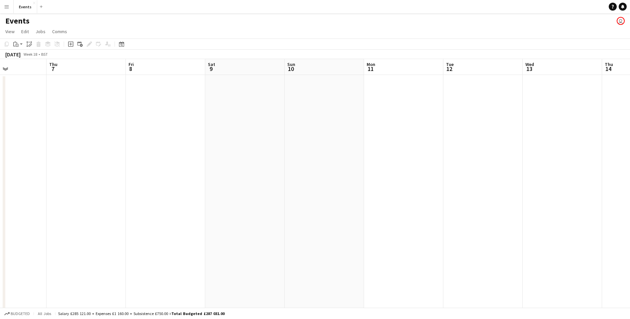
drag, startPoint x: 278, startPoint y: 206, endPoint x: 28, endPoint y: 178, distance: 252.4
drag, startPoint x: 336, startPoint y: 196, endPoint x: 193, endPoint y: 205, distance: 142.3
drag, startPoint x: 437, startPoint y: 214, endPoint x: 436, endPoint y: 223, distance: 9.0
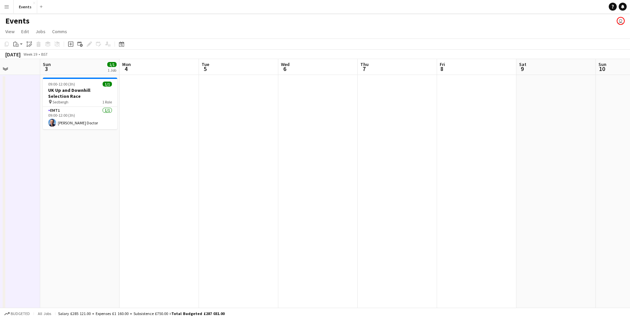
scroll to position [0, 196]
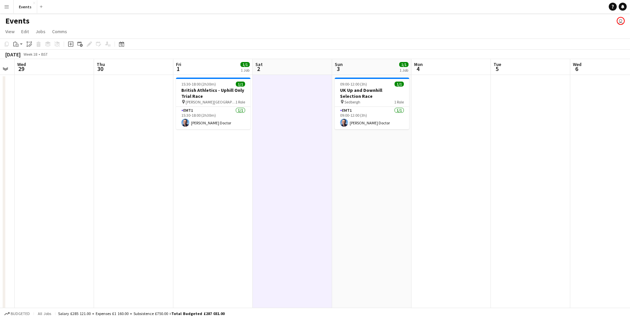
drag, startPoint x: 74, startPoint y: 183, endPoint x: 340, endPoint y: 200, distance: 266.4
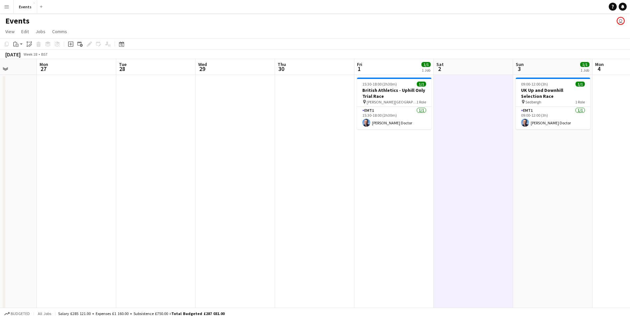
drag, startPoint x: 79, startPoint y: 175, endPoint x: 101, endPoint y: 174, distance: 22.6
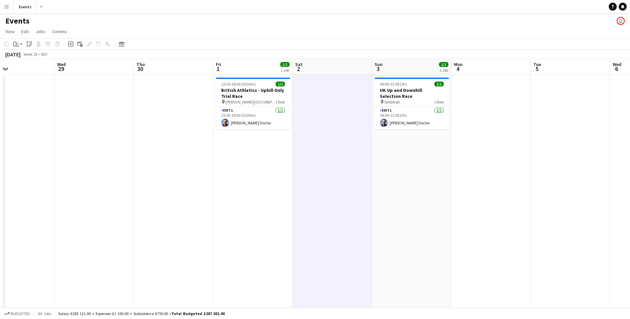
drag, startPoint x: 108, startPoint y: 193, endPoint x: 349, endPoint y: 181, distance: 241.6
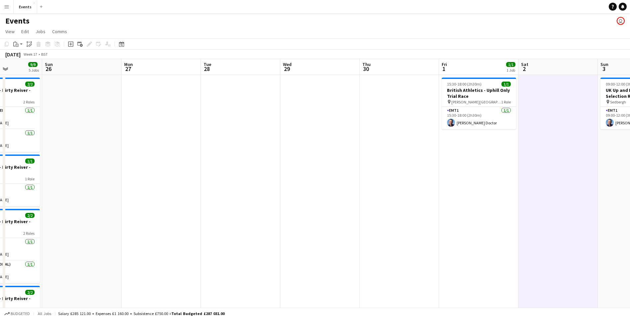
scroll to position [0, 192]
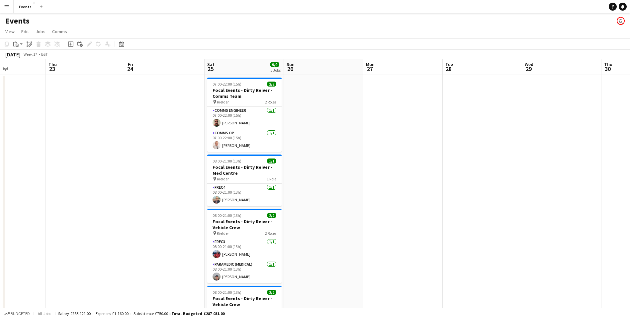
drag, startPoint x: 150, startPoint y: 200, endPoint x: 388, endPoint y: 182, distance: 238.4
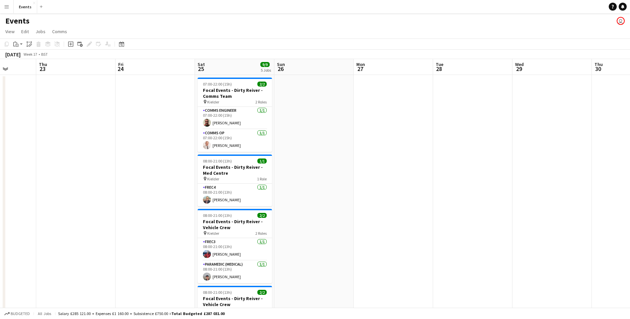
scroll to position [0, 203]
drag, startPoint x: 451, startPoint y: 255, endPoint x: 440, endPoint y: 251, distance: 11.4
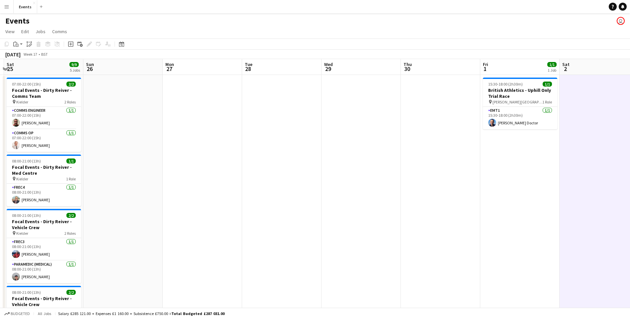
drag, startPoint x: 441, startPoint y: 254, endPoint x: 251, endPoint y: 228, distance: 191.4
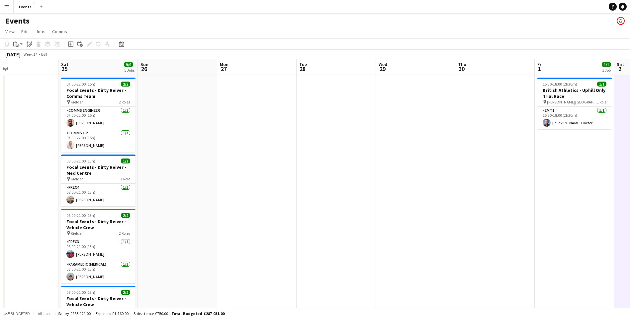
drag, startPoint x: 272, startPoint y: 213, endPoint x: 363, endPoint y: 250, distance: 98.2
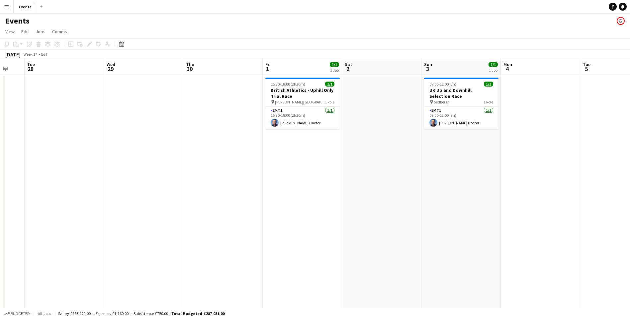
drag, startPoint x: 454, startPoint y: 243, endPoint x: 183, endPoint y: 193, distance: 276.0
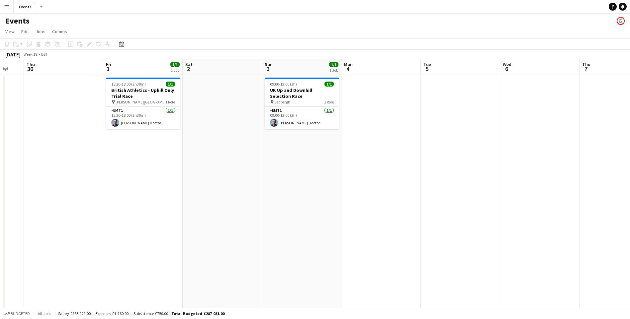
scroll to position [0, 195]
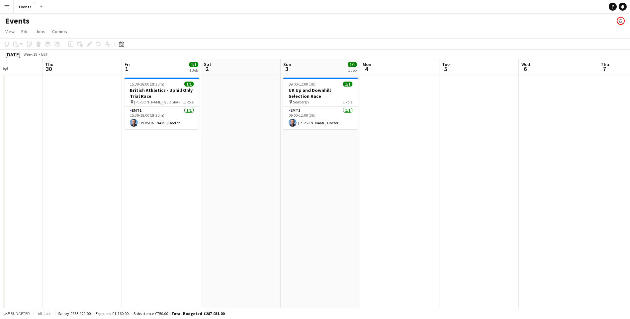
drag, startPoint x: 214, startPoint y: 201, endPoint x: 177, endPoint y: 194, distance: 38.5
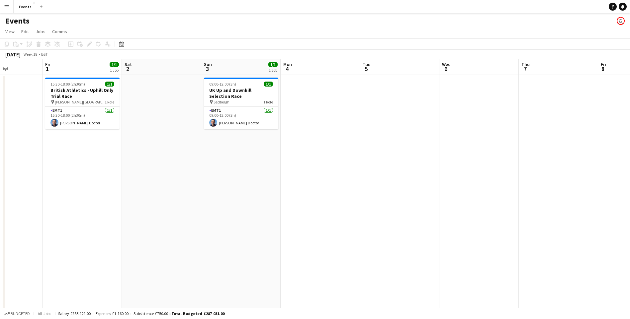
scroll to position [0, 195]
drag, startPoint x: 103, startPoint y: 154, endPoint x: 95, endPoint y: 132, distance: 23.2
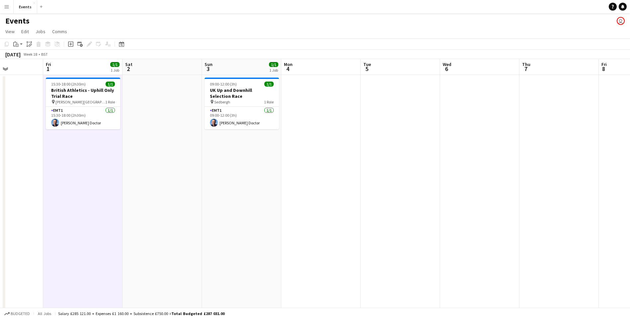
click at [115, 44] on div "Date picker [DATE] [DATE] [DATE] M [DATE] T [DATE] W [DATE] T [DATE] F [DATE] S…" at bounding box center [119, 44] width 15 height 8
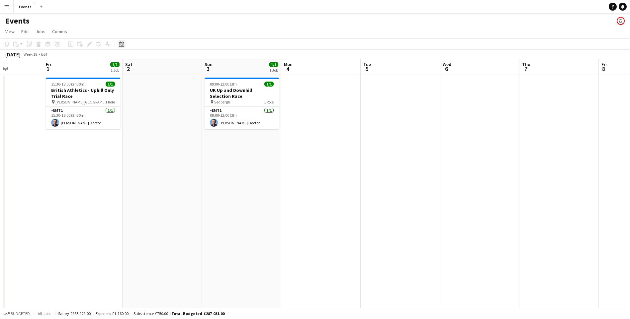
click at [122, 41] on div "Date picker" at bounding box center [121, 44] width 8 height 8
click at [171, 137] on button "[DATE]" at bounding box center [168, 141] width 19 height 11
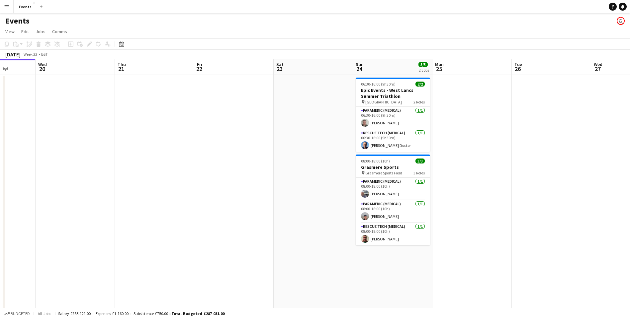
drag, startPoint x: 380, startPoint y: 270, endPoint x: 171, endPoint y: 273, distance: 209.5
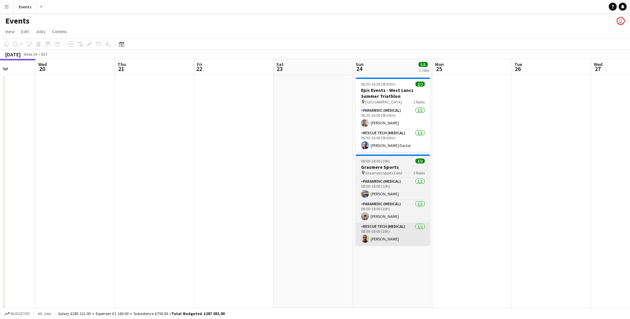
scroll to position [0, 202]
